Goal: Task Accomplishment & Management: Manage account settings

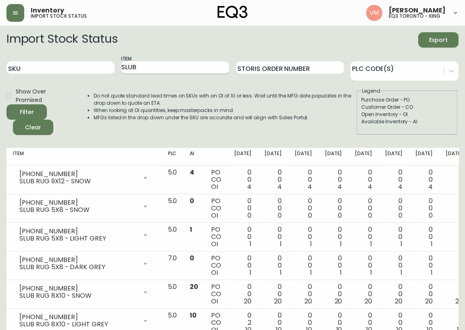
click at [181, 68] on input "SLUB" at bounding box center [175, 67] width 108 height 13
drag, startPoint x: 181, startPoint y: 68, endPoint x: 134, endPoint y: 63, distance: 47.4
click at [134, 63] on input "SLUB" at bounding box center [175, 67] width 108 height 13
click at [6, 104] on button "Filter" at bounding box center [26, 111] width 40 height 15
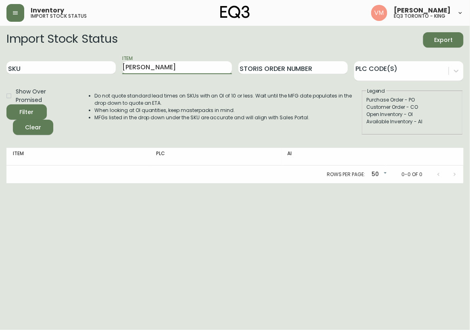
type input "[PERSON_NAME]"
click at [6, 104] on button "Filter" at bounding box center [26, 111] width 40 height 15
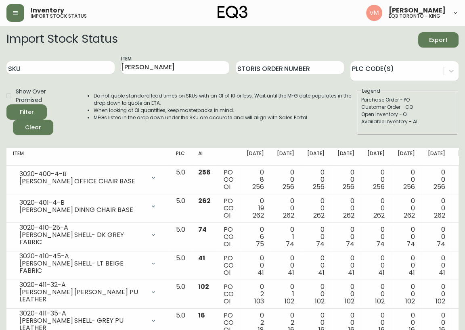
click at [117, 38] on h2 "Import Stock Status" at bounding box center [61, 39] width 111 height 15
click at [13, 17] on button "button" at bounding box center [15, 13] width 18 height 18
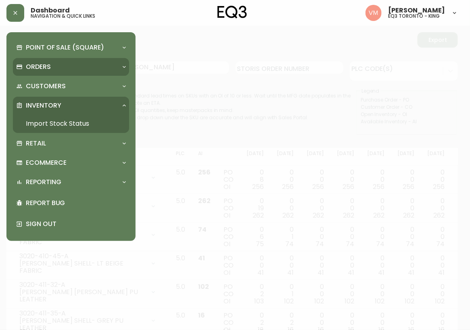
click at [42, 66] on p "Orders" at bounding box center [38, 67] width 25 height 9
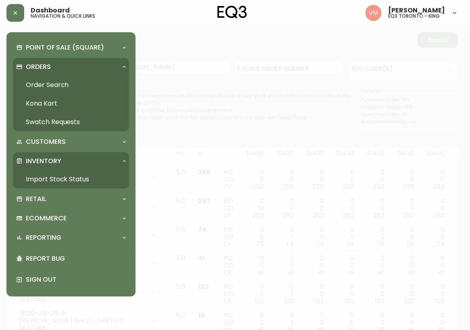
click at [58, 86] on link "Order Search" at bounding box center [71, 85] width 116 height 19
click at [58, 85] on link "Order Search" at bounding box center [71, 85] width 116 height 19
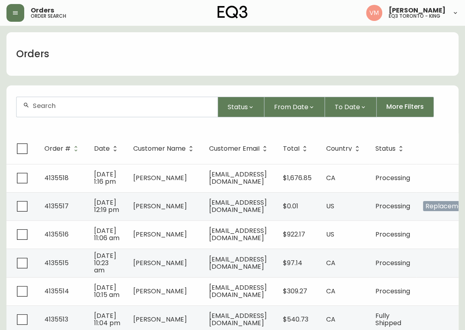
click at [65, 109] on input "text" at bounding box center [122, 106] width 178 height 8
type input "4135190"
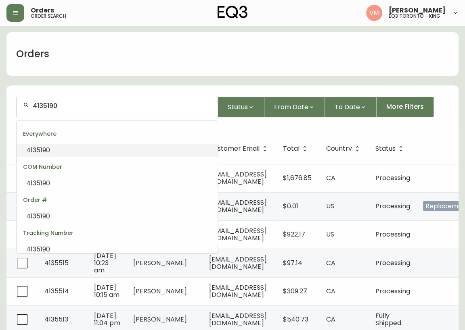
click at [51, 146] on li "4135190" at bounding box center [117, 151] width 201 height 14
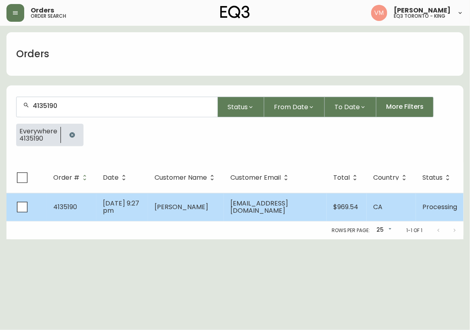
click at [181, 212] on td "[PERSON_NAME]" at bounding box center [186, 207] width 76 height 28
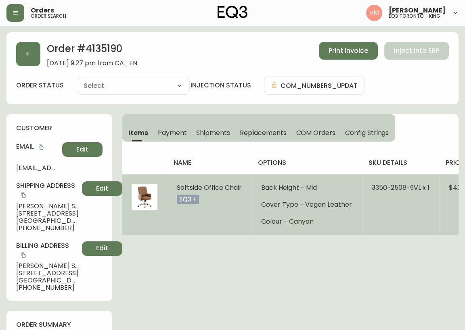
type input "Processing"
select select "PROCESSING"
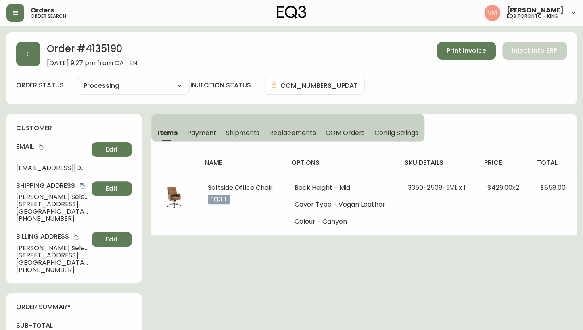
click at [44, 167] on span "[EMAIL_ADDRESS][DOMAIN_NAME]" at bounding box center [52, 168] width 72 height 7
drag, startPoint x: 69, startPoint y: 169, endPoint x: 85, endPoint y: 168, distance: 16.1
click at [85, 168] on span "[EMAIL_ADDRESS][DOMAIN_NAME]" at bounding box center [52, 168] width 72 height 7
click at [45, 145] on h4 "Email" at bounding box center [52, 146] width 72 height 9
click at [38, 148] on button "copy" at bounding box center [41, 147] width 8 height 8
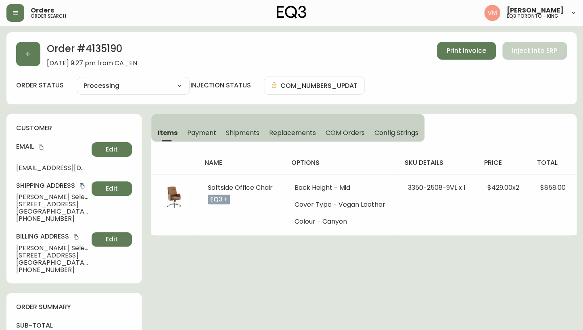
click at [40, 149] on icon "copy" at bounding box center [41, 147] width 4 height 5
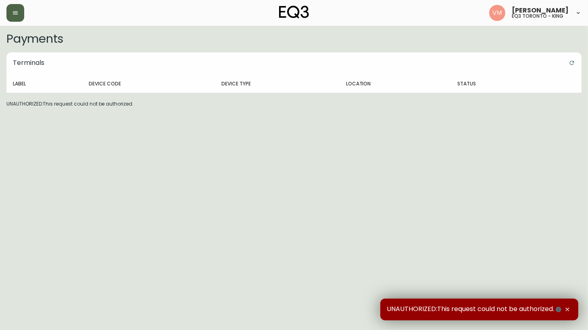
click at [20, 16] on button "button" at bounding box center [15, 13] width 18 height 18
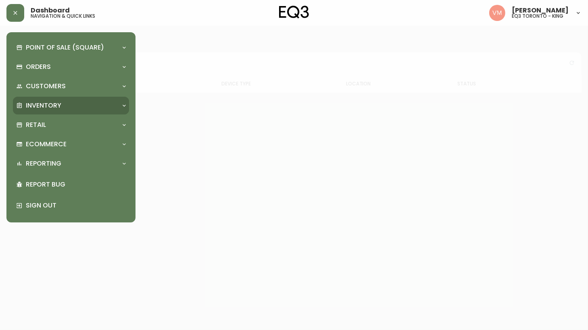
click at [54, 107] on p "Inventory" at bounding box center [43, 105] width 35 height 9
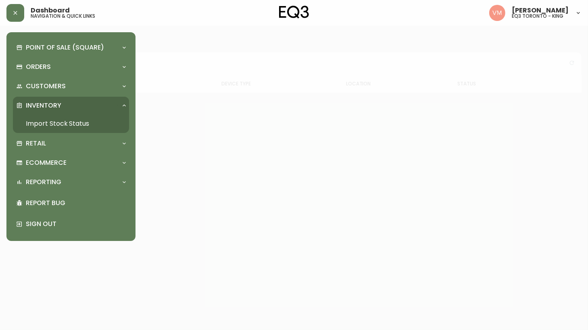
click at [61, 121] on link "Import Stock Status" at bounding box center [71, 124] width 116 height 19
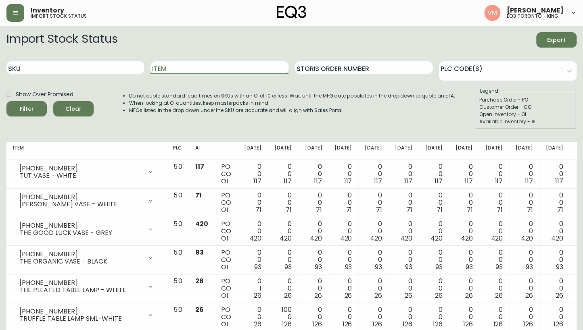
click at [181, 72] on input "Item" at bounding box center [219, 67] width 138 height 13
type input "ORGANIC"
click at [6, 101] on button "Filter" at bounding box center [26, 108] width 40 height 15
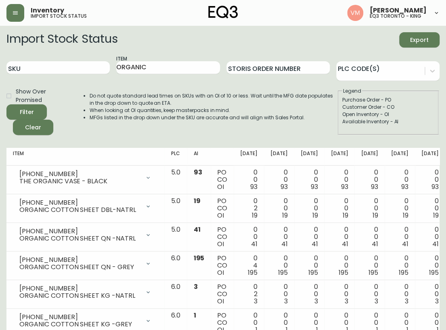
drag, startPoint x: 160, startPoint y: 66, endPoint x: 3, endPoint y: 60, distance: 156.6
click at [3, 63] on main "Import Stock Status Export SKU Item ORGANIC Storis Order Number PLC Code(s) Sho…" at bounding box center [223, 205] width 446 height 358
